Goal: Transaction & Acquisition: Purchase product/service

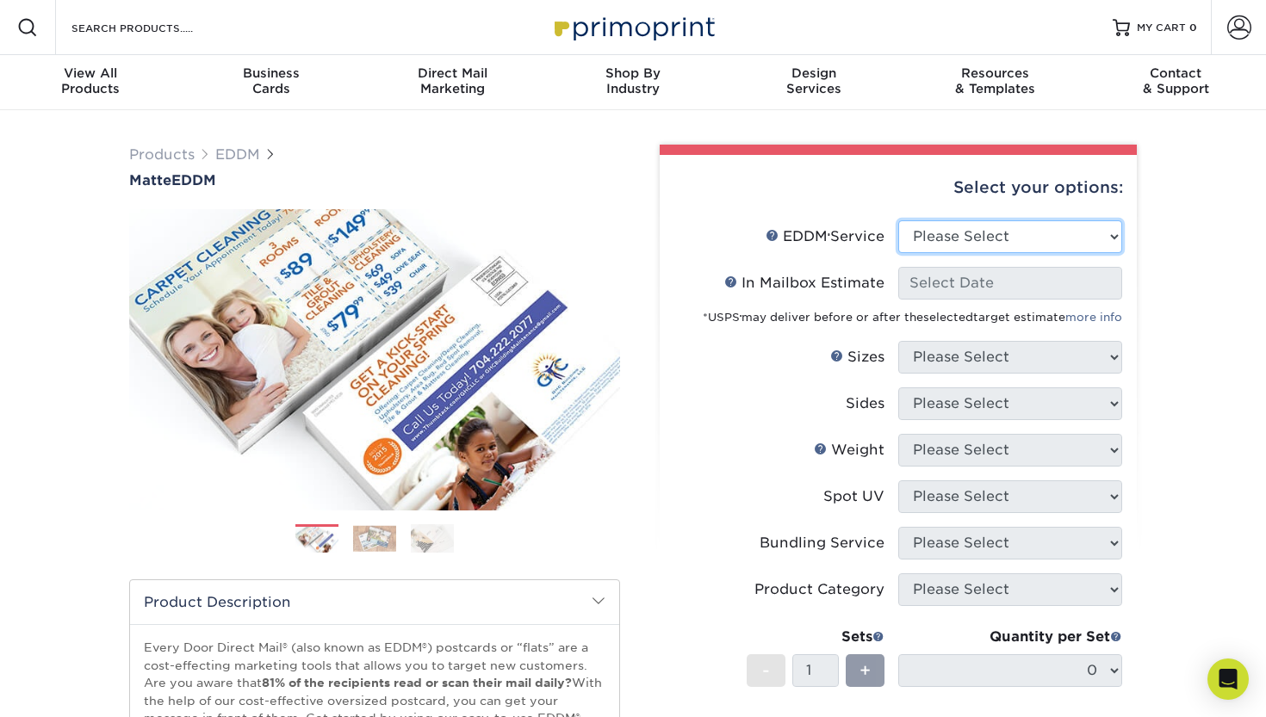
select select "full_service"
select select "-1"
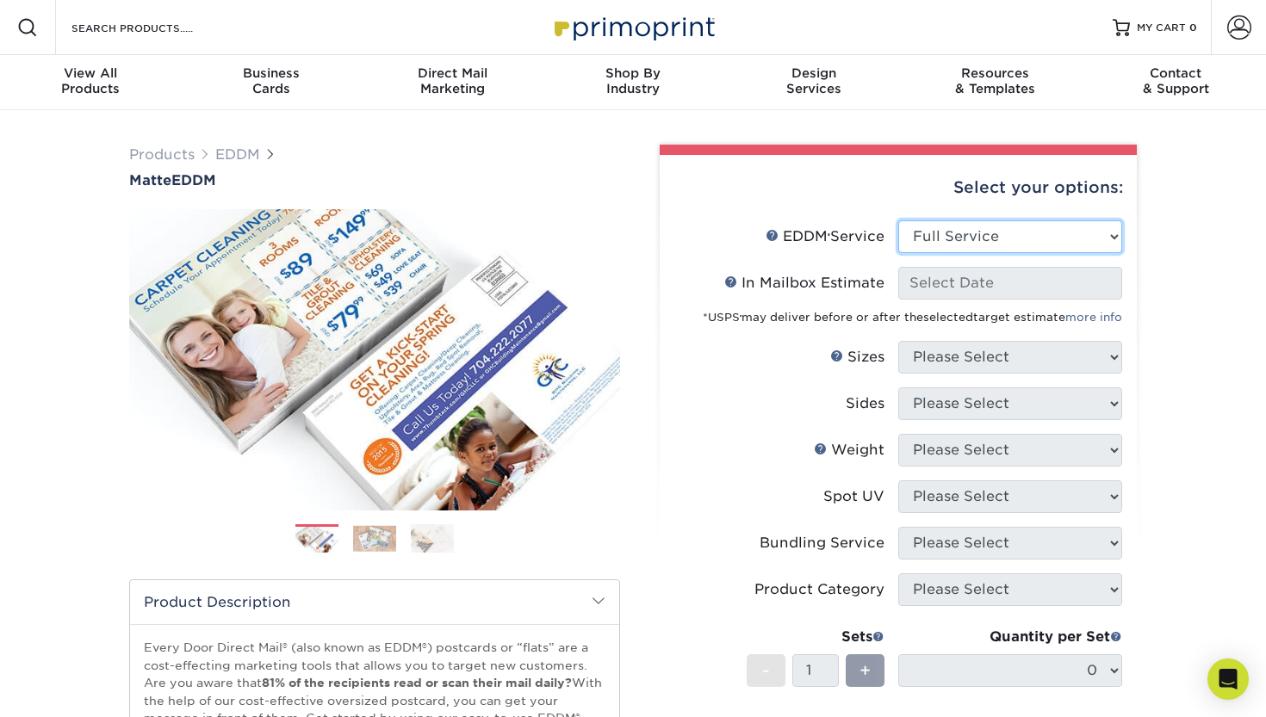
select select "-1"
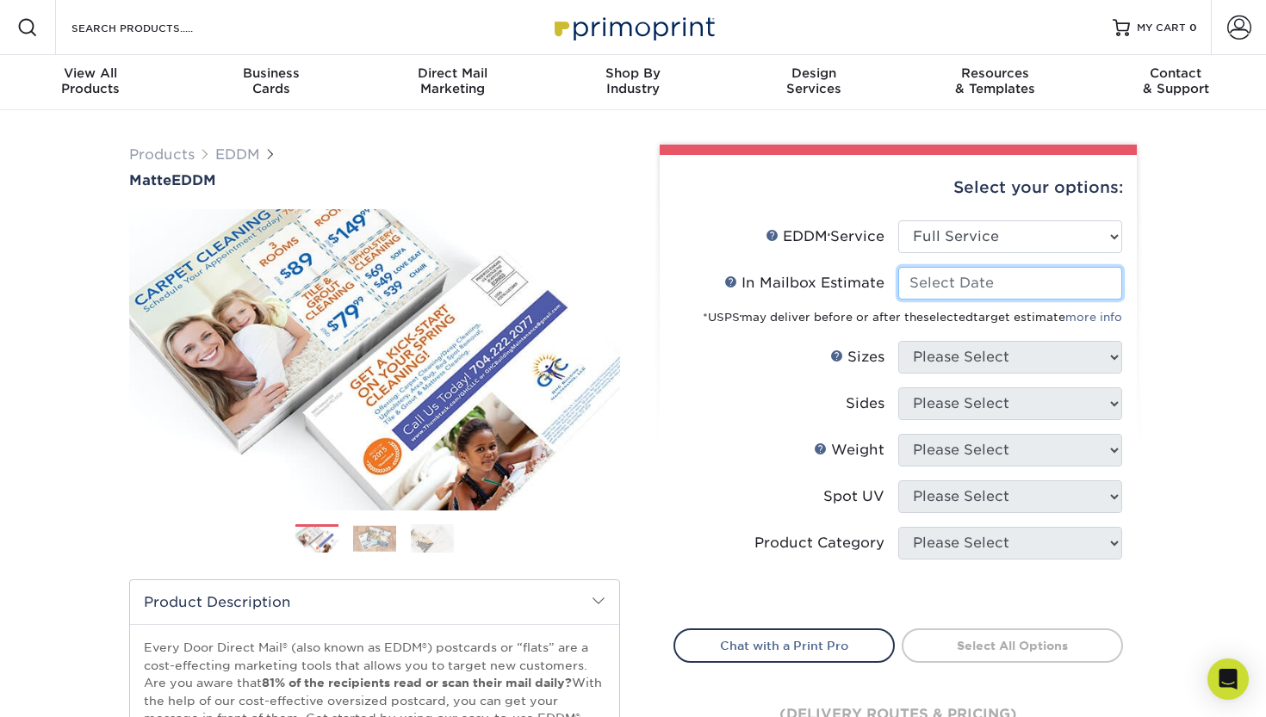
click at [1082, 285] on input "In Mailbox Estimate Help In Mailbox Estimate" at bounding box center [1010, 283] width 224 height 33
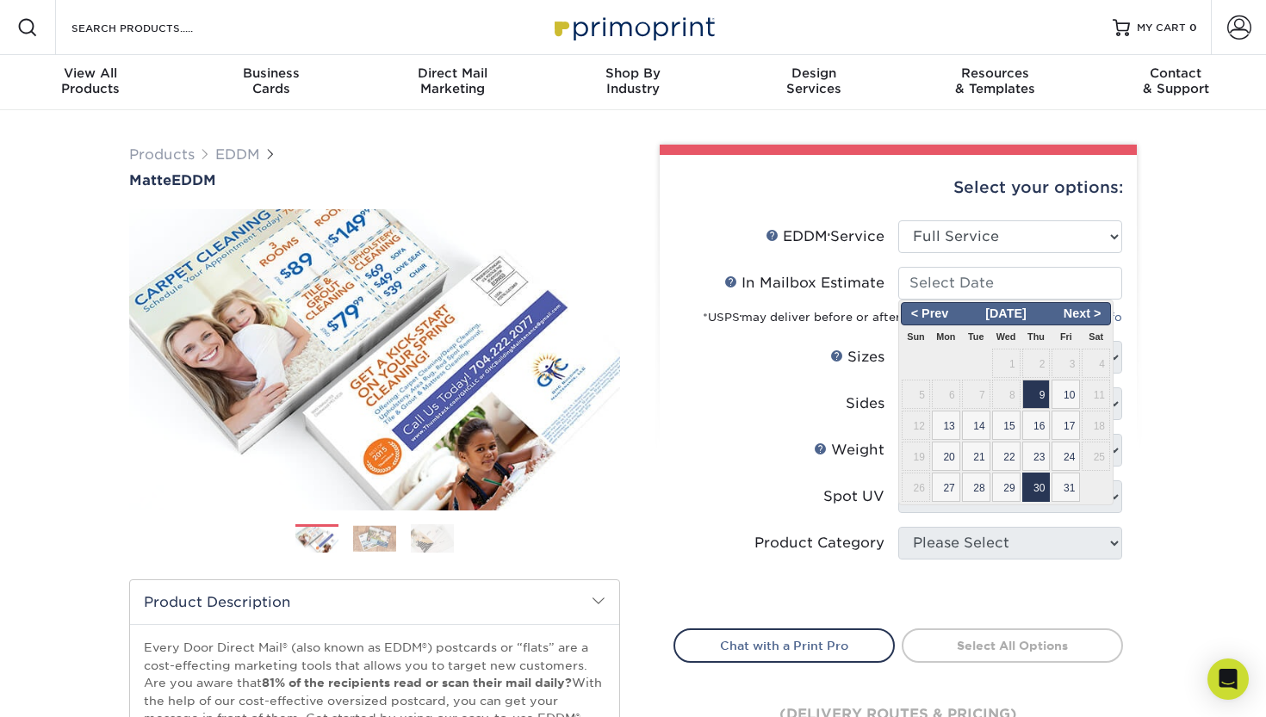
click at [1037, 483] on span "30" at bounding box center [1036, 487] width 28 height 29
type input "2025-10-30"
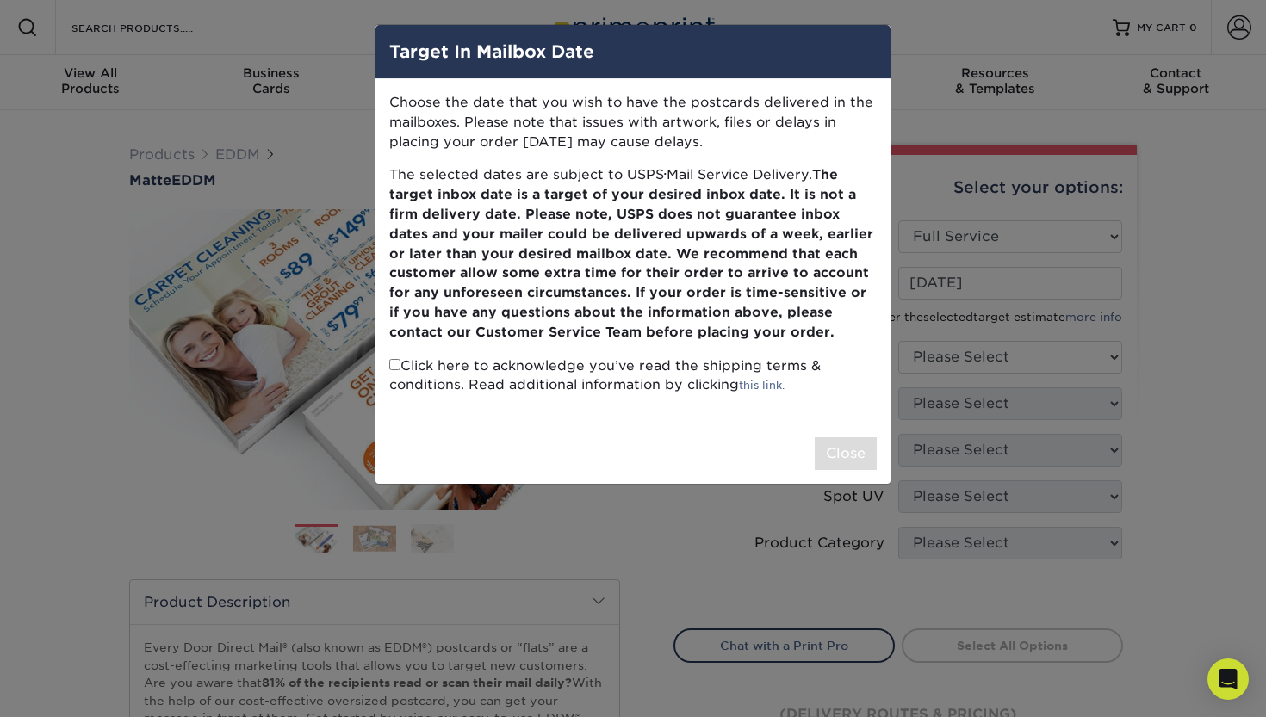
click at [474, 363] on p "Click here to acknowledge you’ve read the shipping terms & conditions. Read add…" at bounding box center [632, 376] width 487 height 40
click at [394, 363] on p "Click here to acknowledge you’ve read the shipping terms & conditions. Read add…" at bounding box center [632, 376] width 487 height 40
click at [397, 359] on input "checkbox" at bounding box center [394, 364] width 11 height 11
checkbox input "true"
click at [836, 444] on button "Close" at bounding box center [846, 453] width 62 height 33
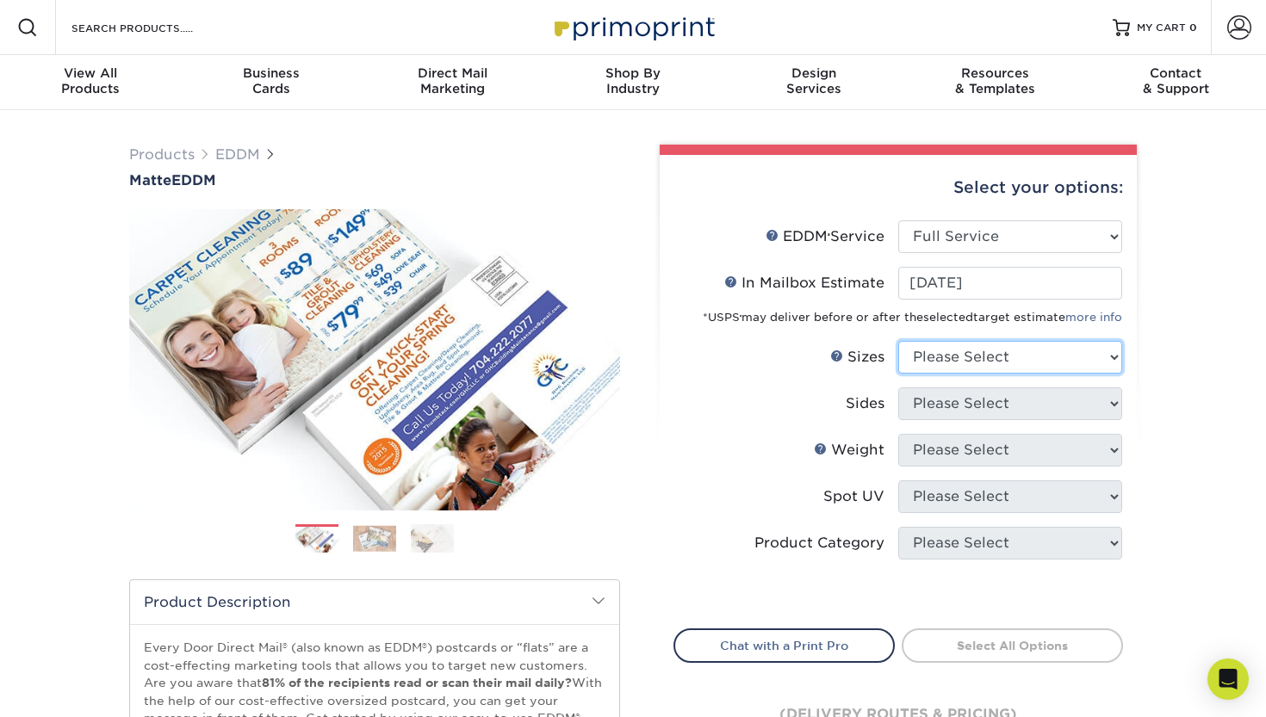
select select "6.50x9.00"
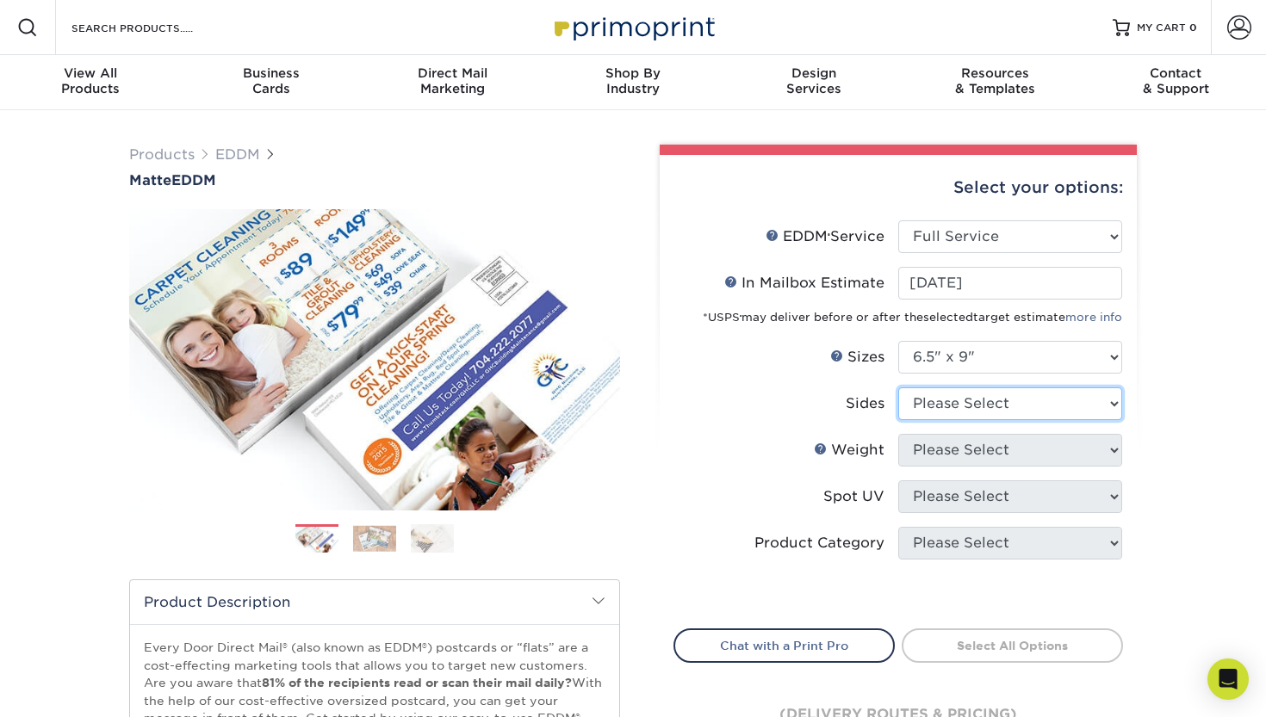
select select "13abbda7-1d64-4f25-8bb2-c179b224825d"
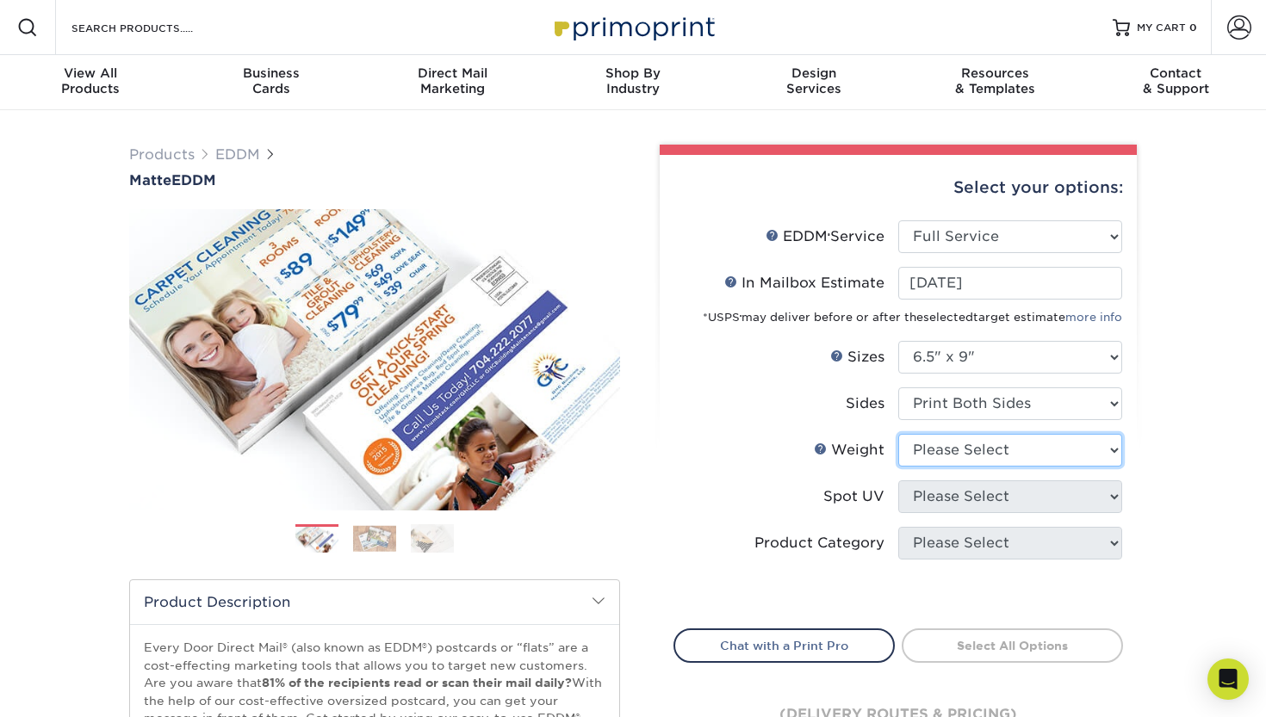
select select "14PT"
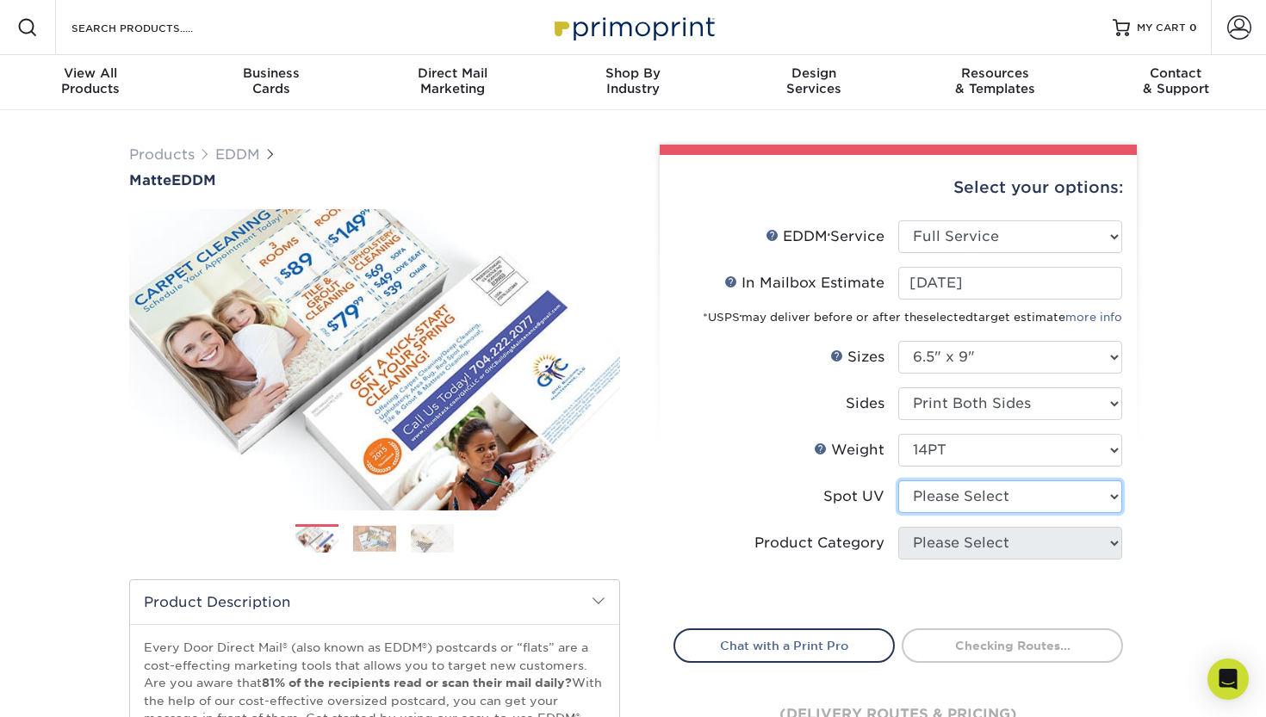
select select "3"
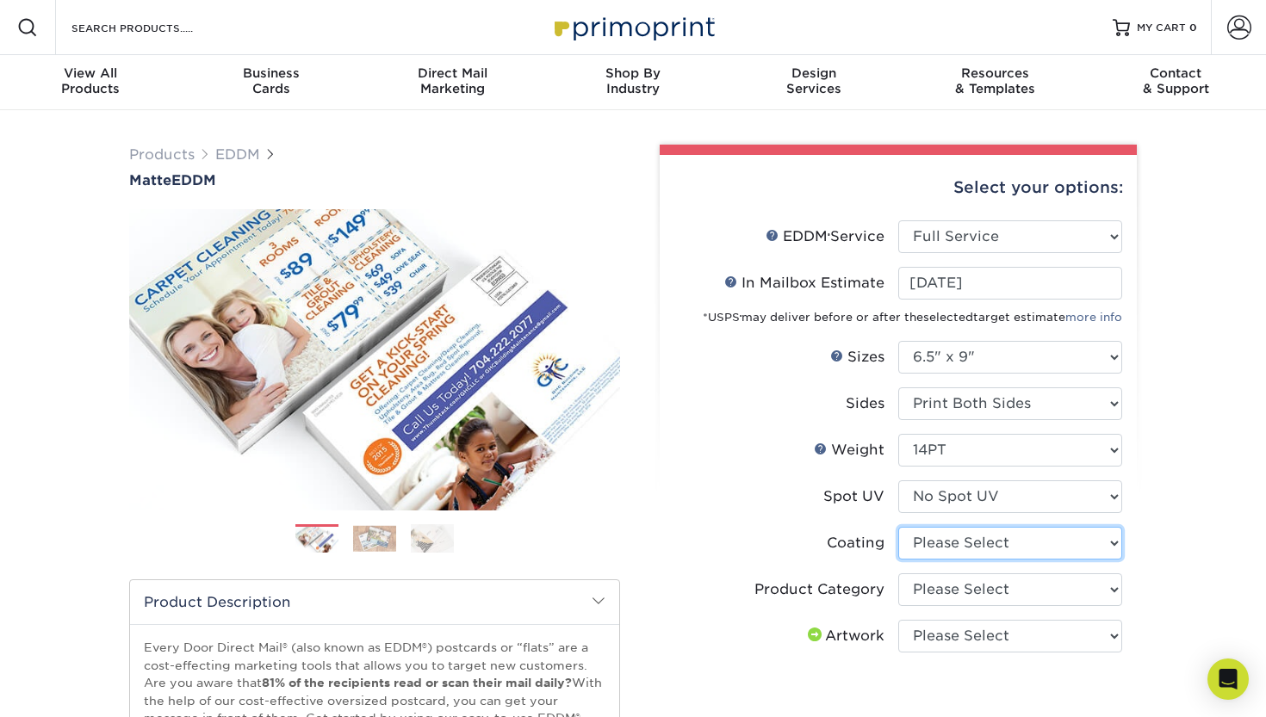
select select "121bb7b5-3b4d-429f-bd8d-bbf80e953313"
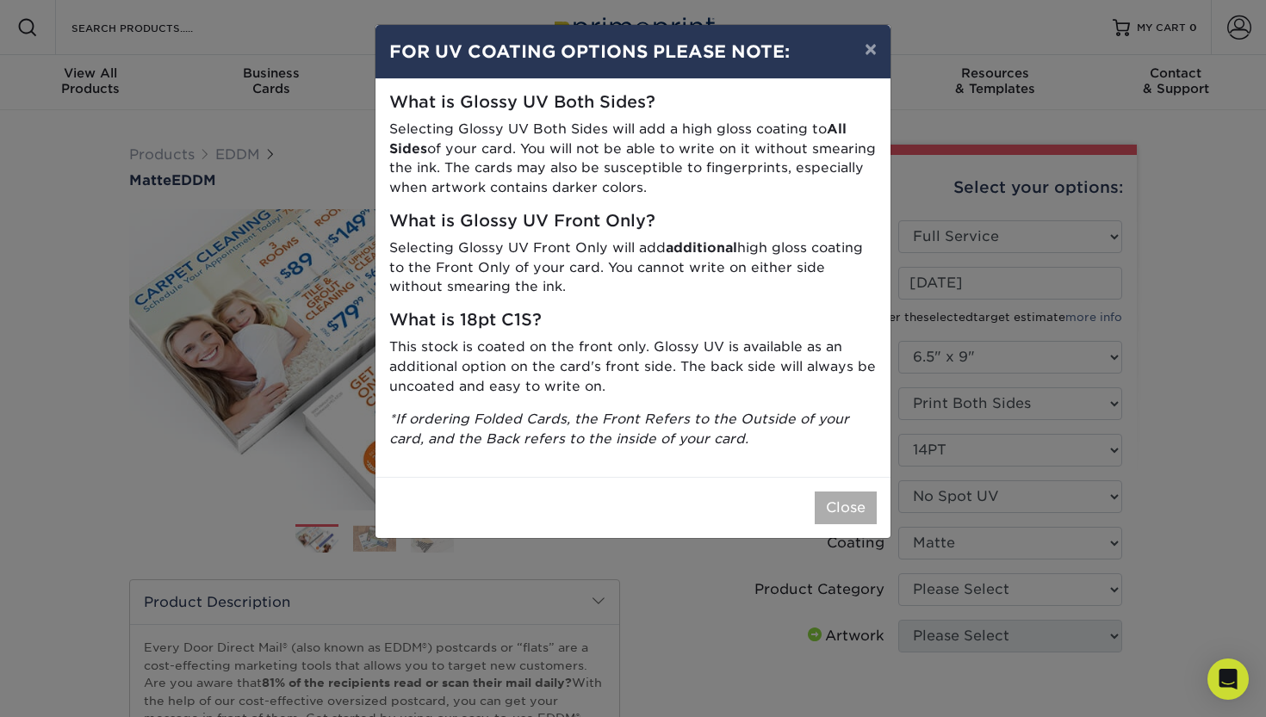
click at [834, 498] on button "Close" at bounding box center [846, 508] width 62 height 33
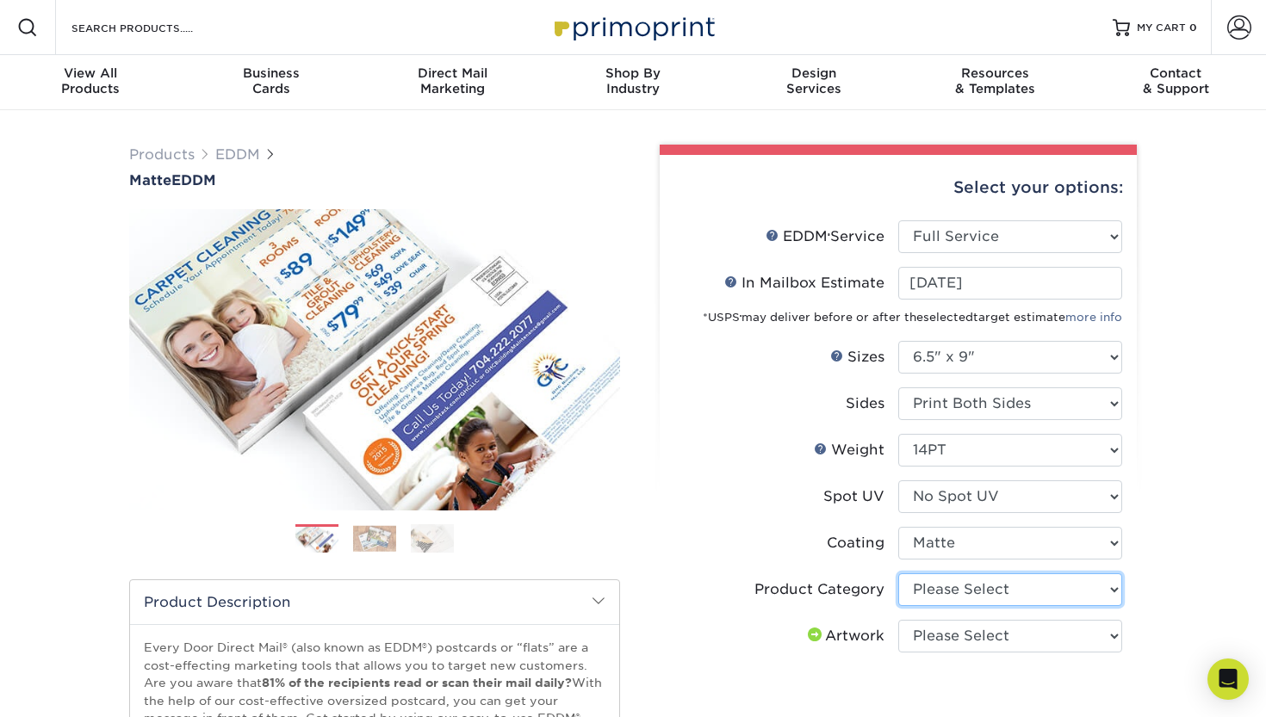
select select "9b7272e0-d6c8-4c3c-8e97-d3a1bcdab858"
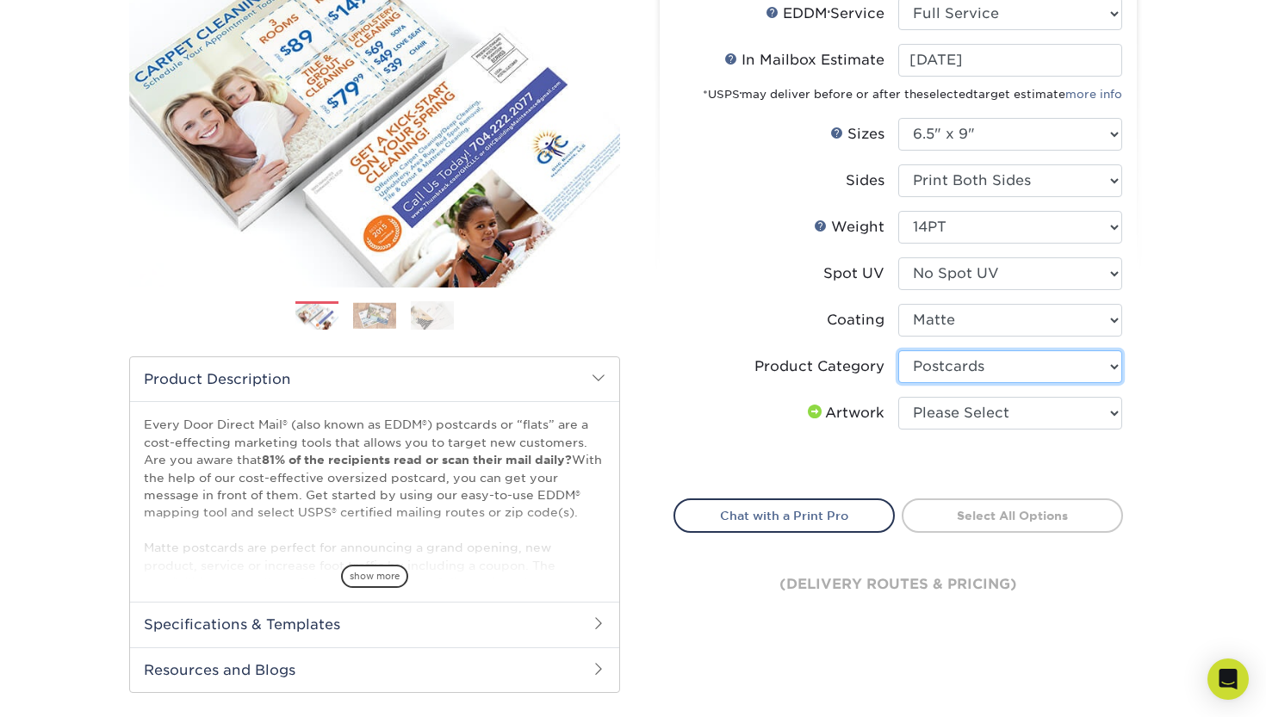
scroll to position [226, 0]
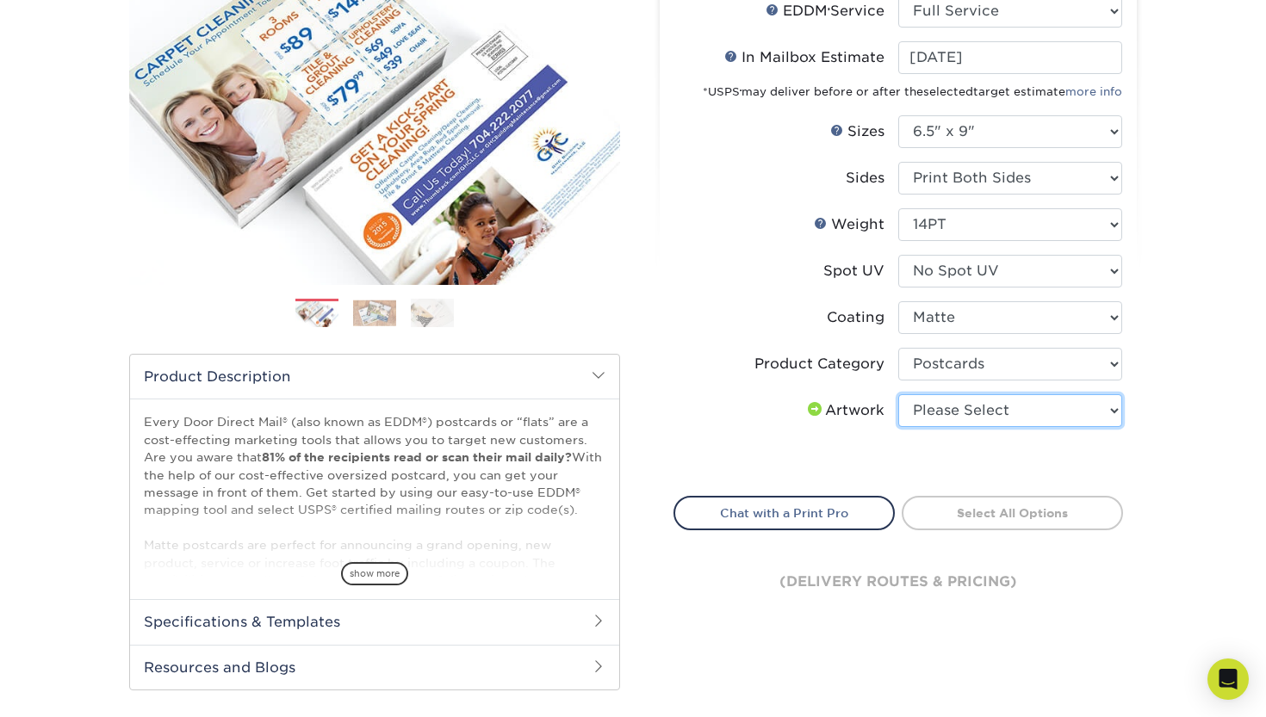
select select "upload"
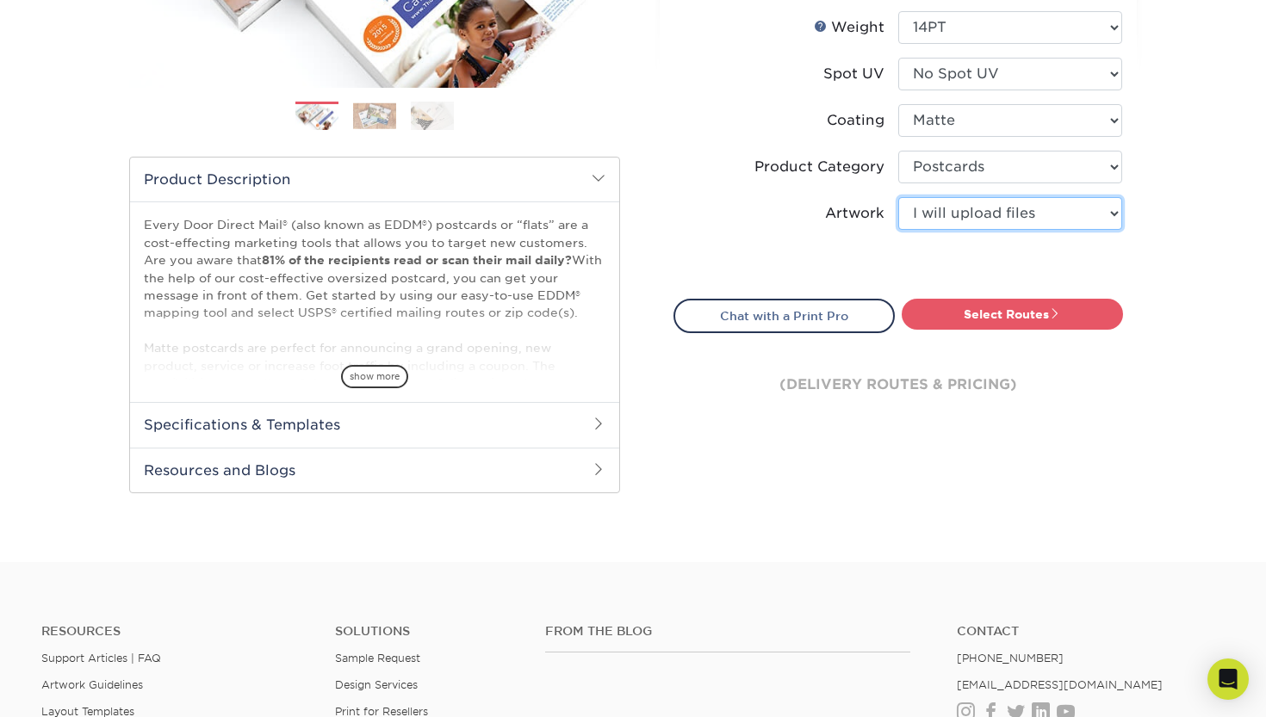
scroll to position [215, 0]
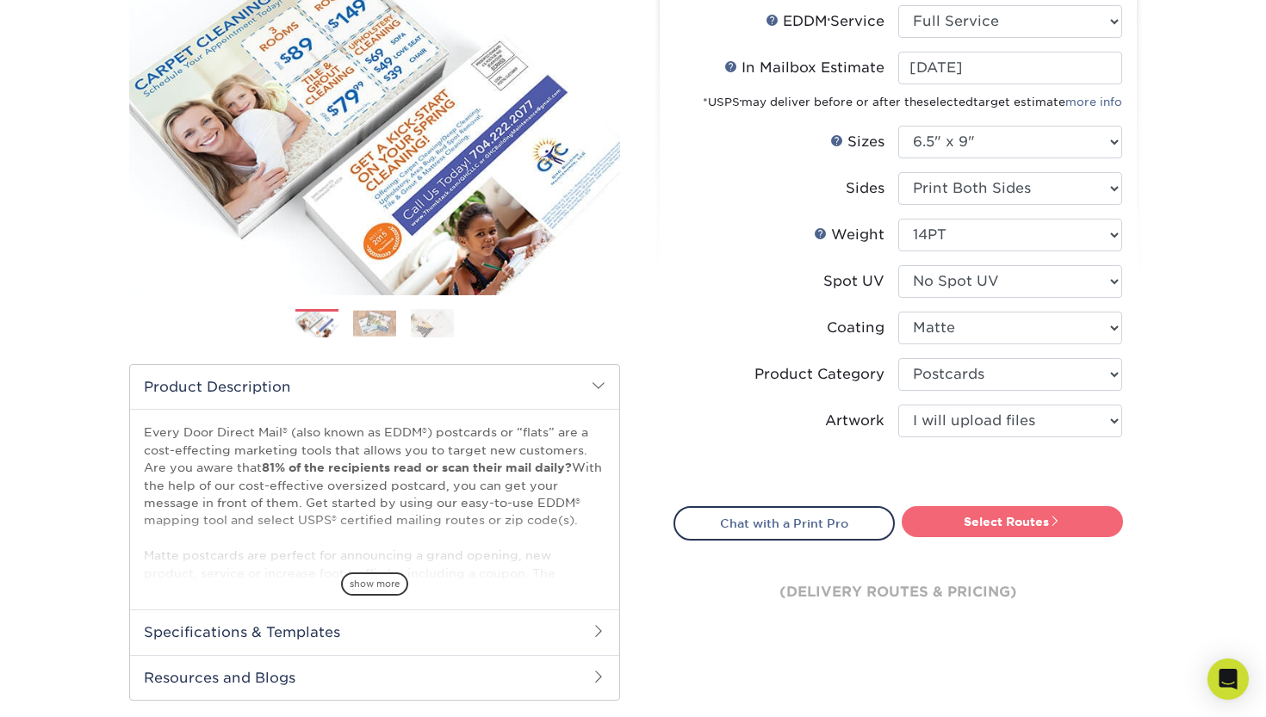
click at [1007, 521] on link "Select Routes" at bounding box center [1012, 521] width 221 height 31
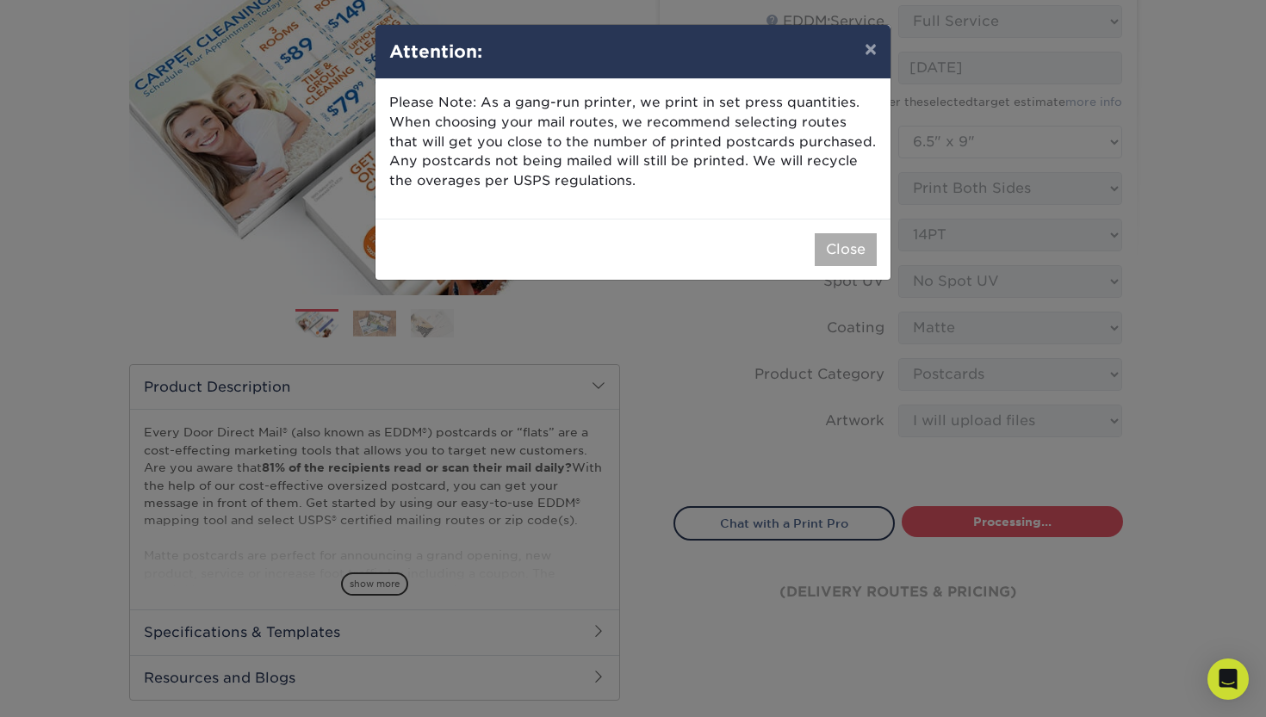
click at [839, 252] on button "Close" at bounding box center [846, 249] width 62 height 33
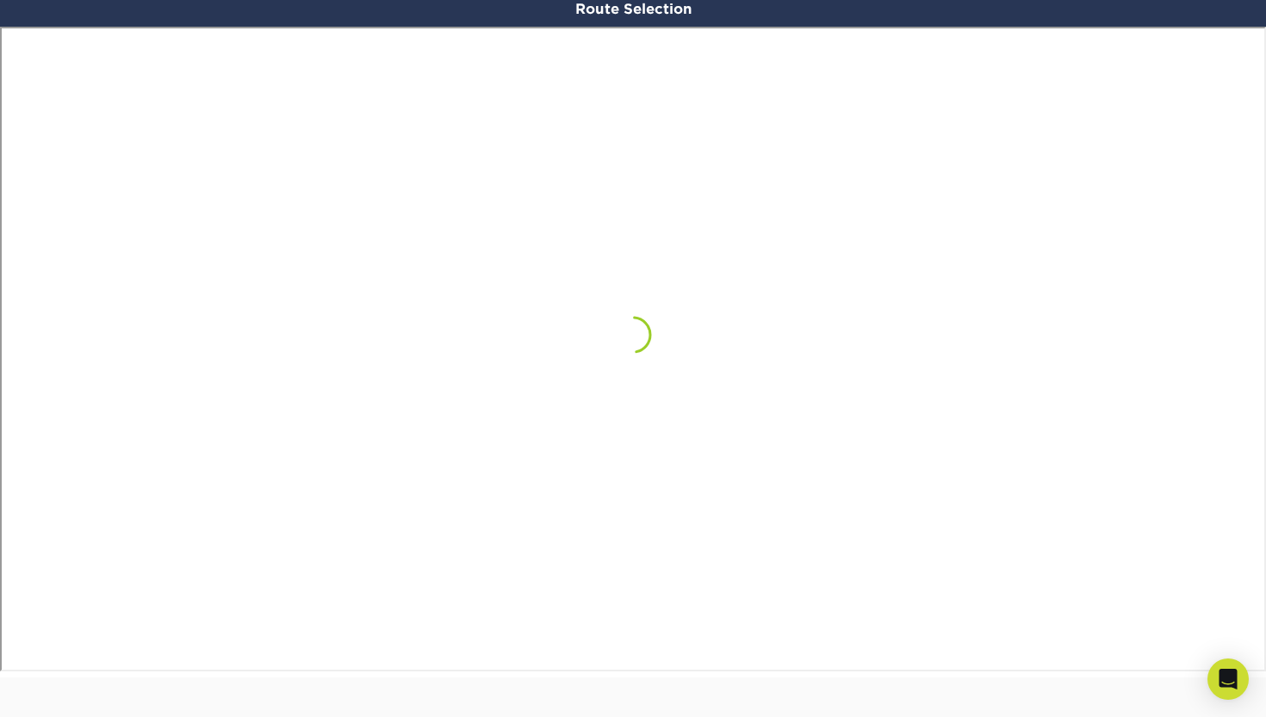
scroll to position [988, 0]
